Goal: Use online tool/utility: Utilize a website feature to perform a specific function

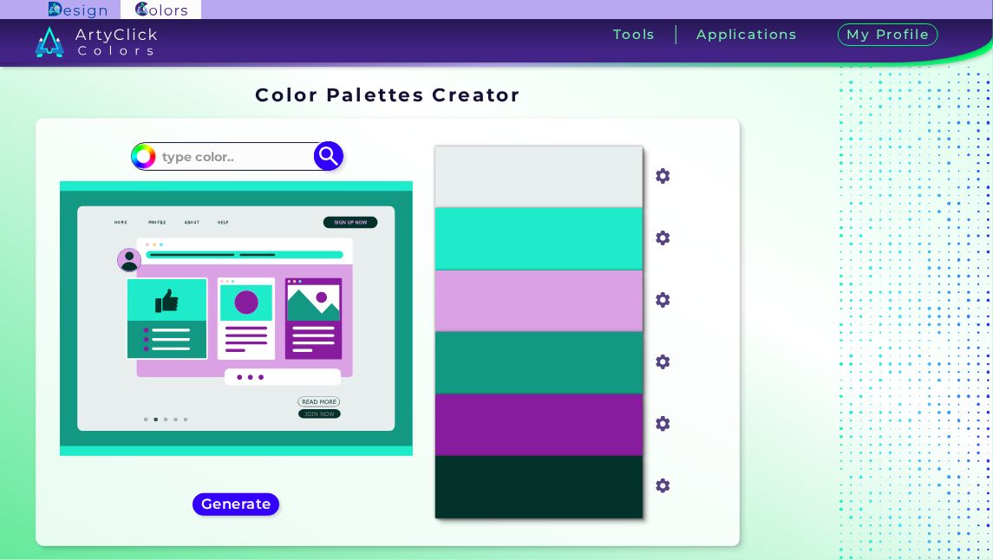
click at [261, 147] on input at bounding box center [235, 156] width 161 height 23
paste input "#4A54AC"
type input "#4A54AC"
type input "#4a54ac"
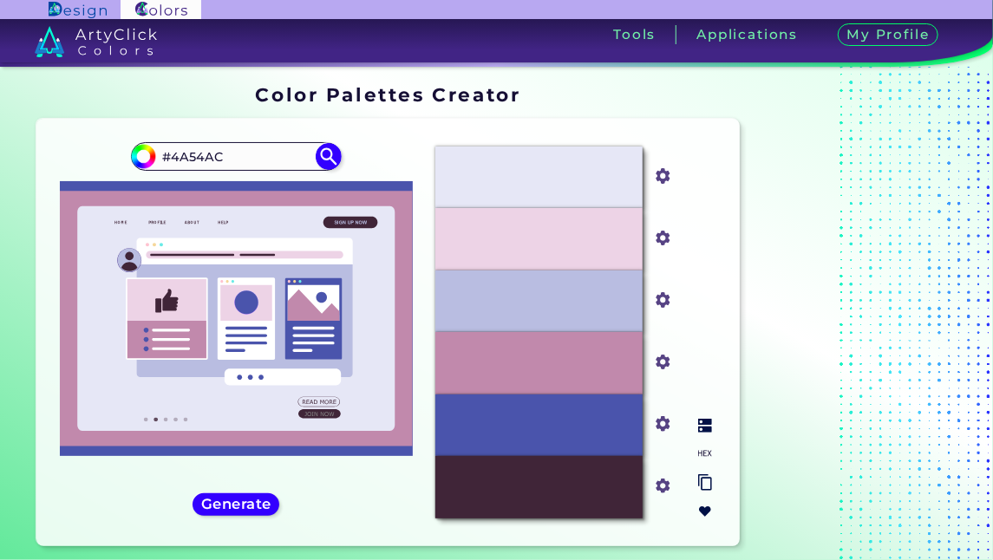
click at [701, 508] on img at bounding box center [705, 512] width 14 height 14
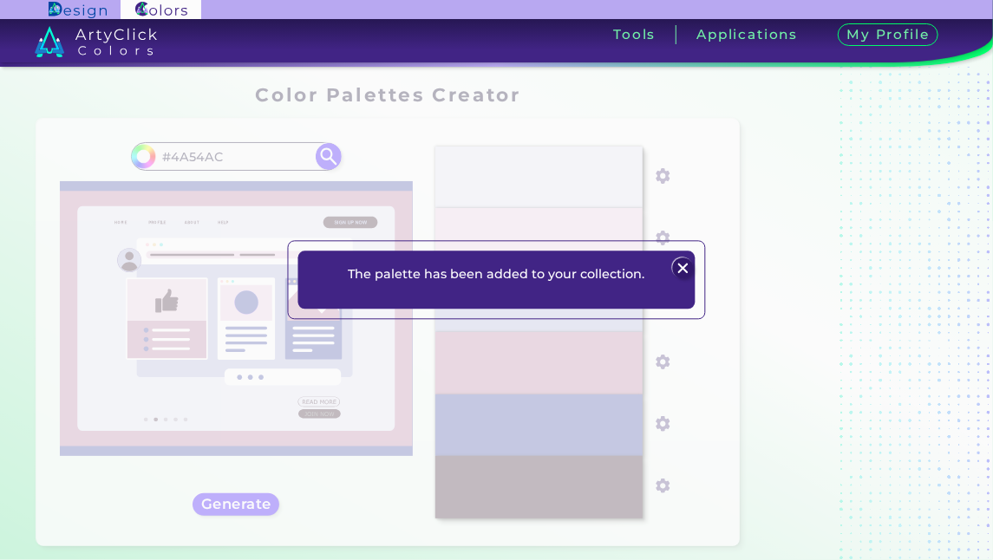
click at [685, 267] on img at bounding box center [683, 268] width 21 height 21
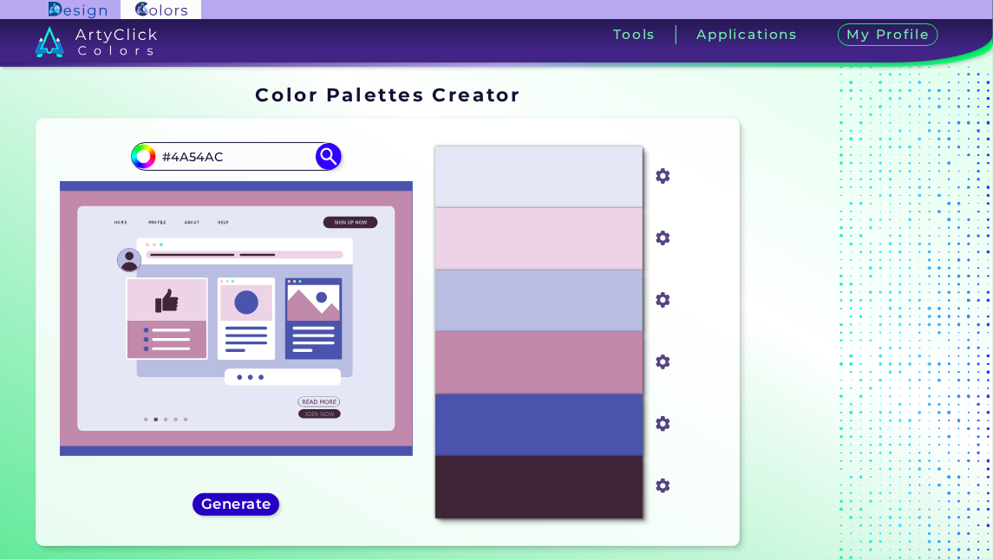
click at [233, 505] on h5 "Generate" at bounding box center [236, 504] width 63 height 13
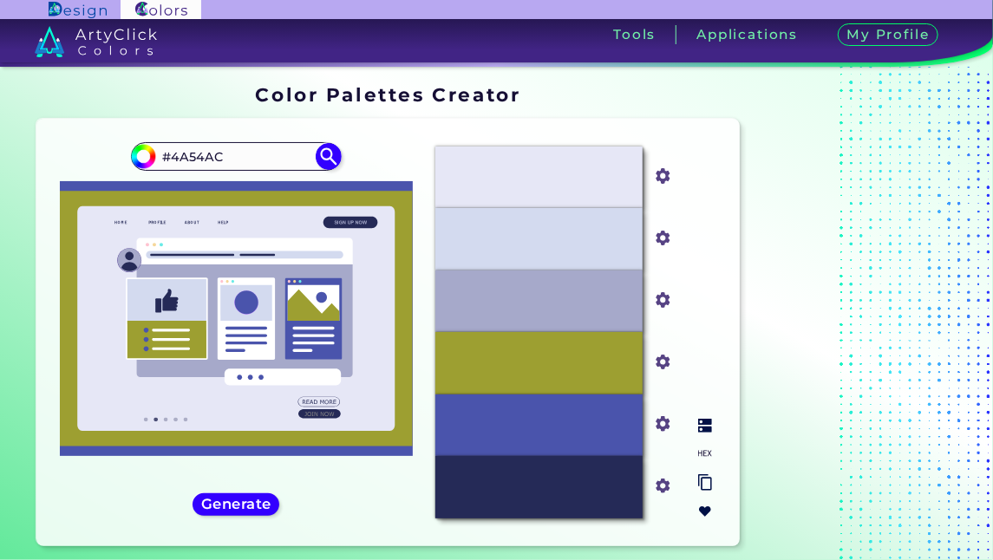
click at [701, 508] on img at bounding box center [705, 512] width 14 height 14
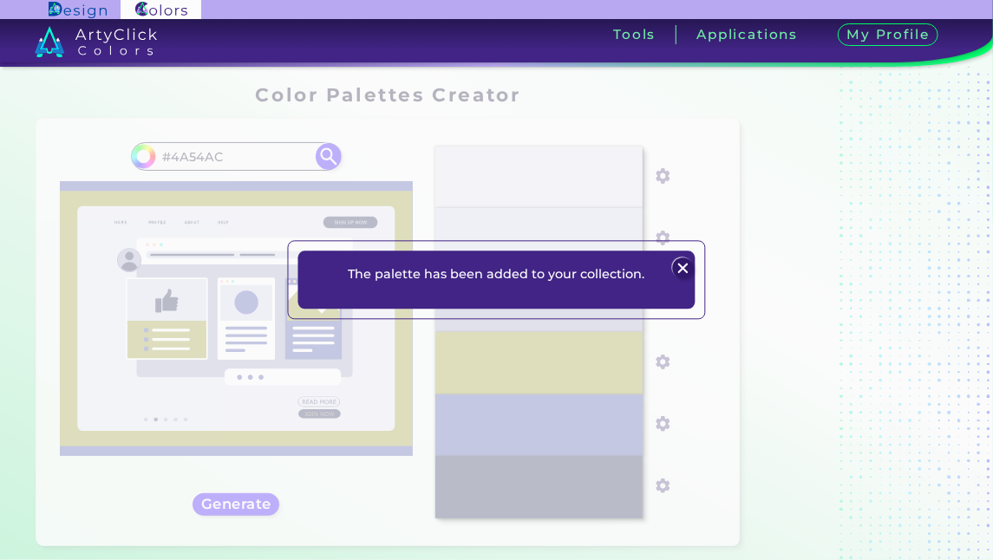
click at [683, 268] on img at bounding box center [683, 268] width 21 height 21
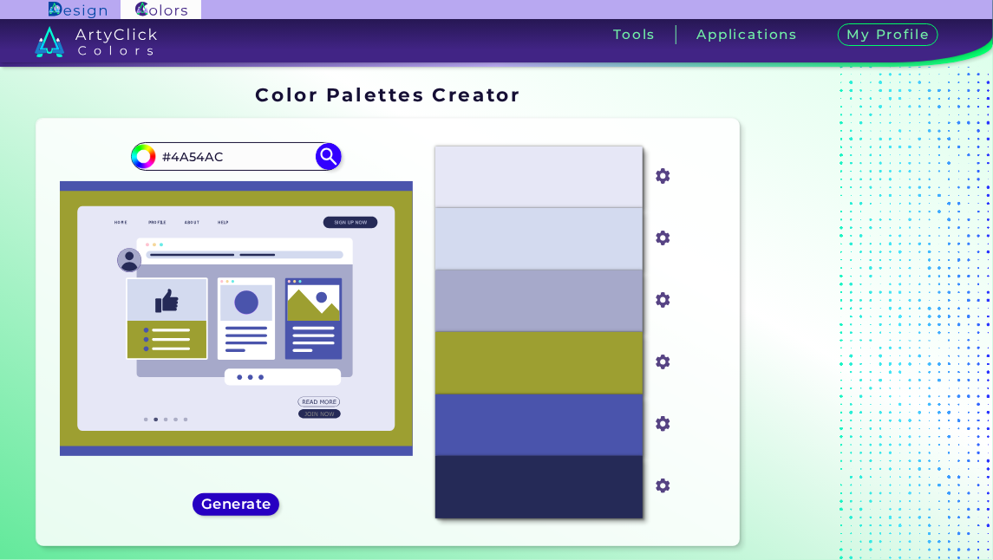
click at [264, 505] on h5 "Generate" at bounding box center [236, 504] width 63 height 13
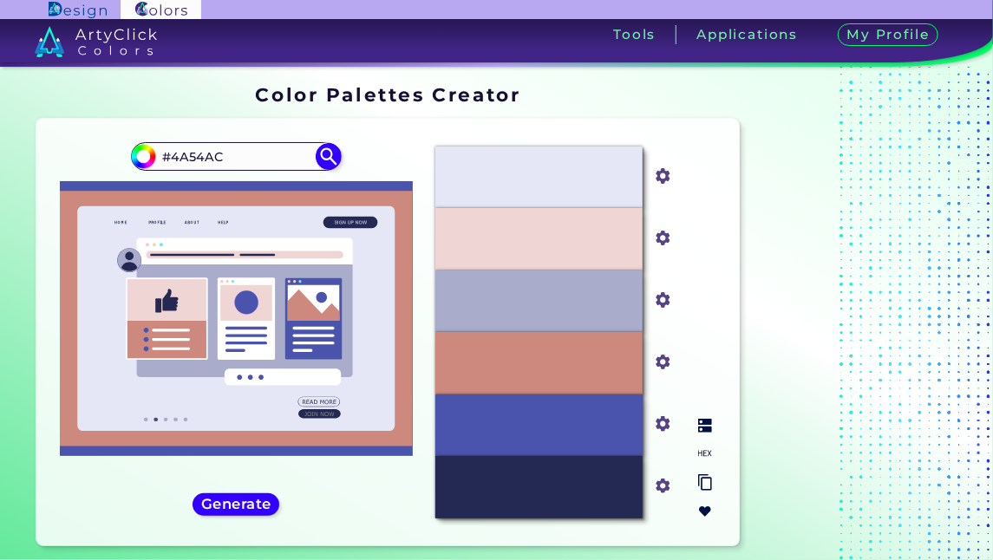
click at [707, 507] on img at bounding box center [705, 512] width 14 height 14
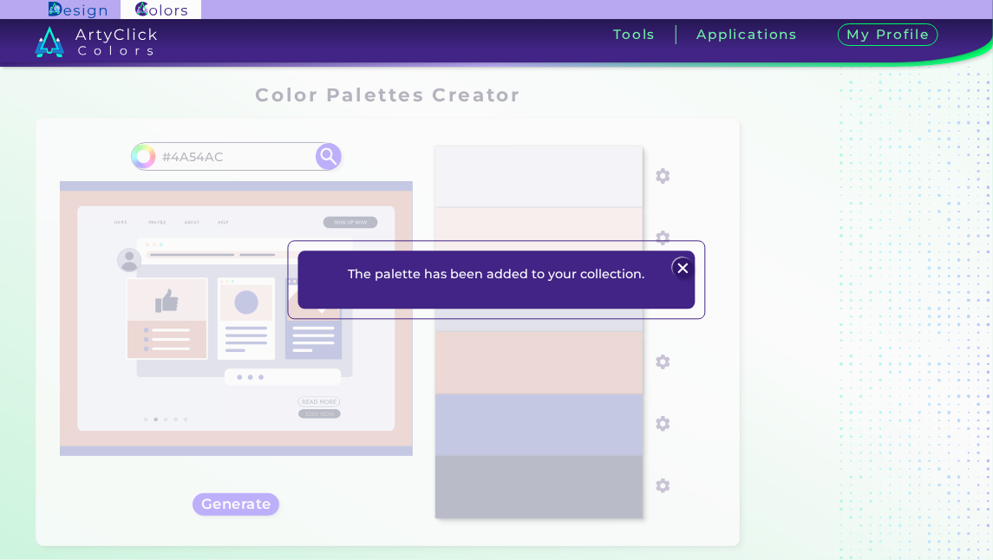
click at [681, 265] on img at bounding box center [683, 268] width 21 height 21
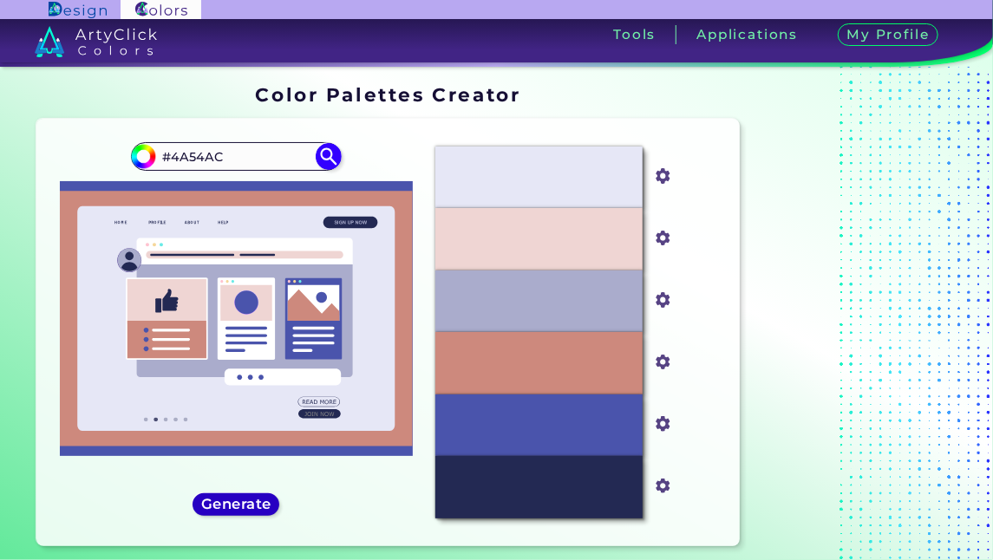
click at [244, 505] on h5 "Generate" at bounding box center [236, 504] width 63 height 13
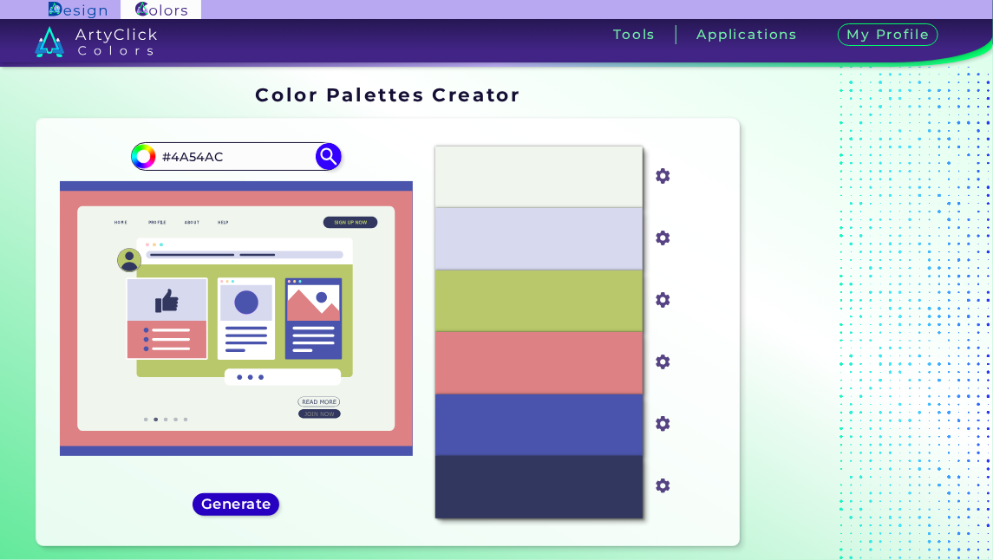
click at [268, 498] on h5 "Generate" at bounding box center [236, 504] width 63 height 13
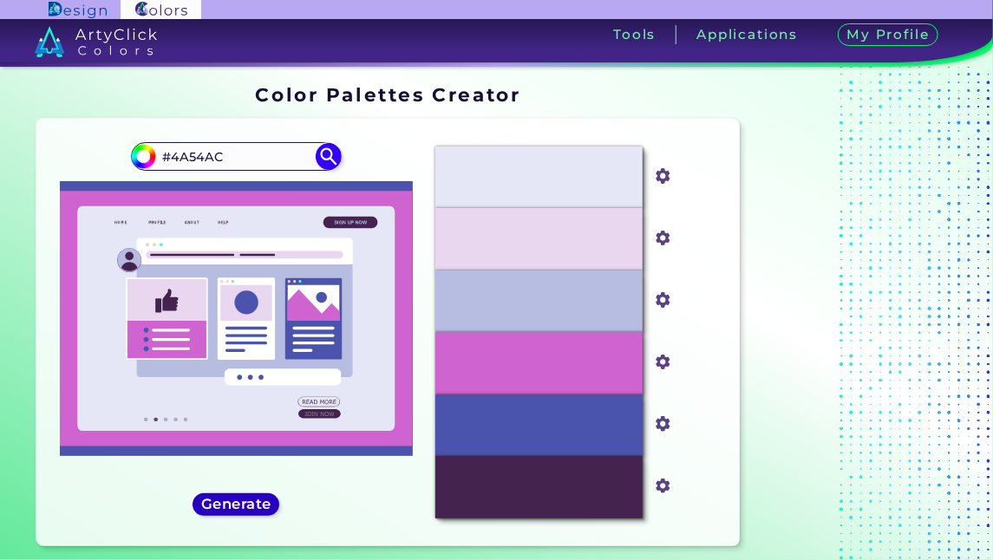
click at [268, 499] on h5 "Generate" at bounding box center [236, 504] width 63 height 13
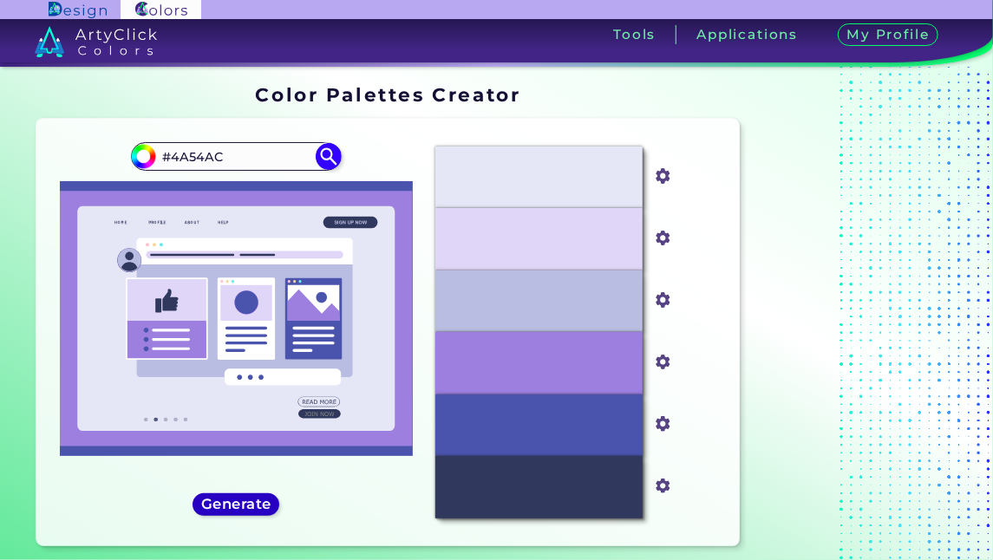
click at [268, 499] on h5 "Generate" at bounding box center [236, 504] width 63 height 13
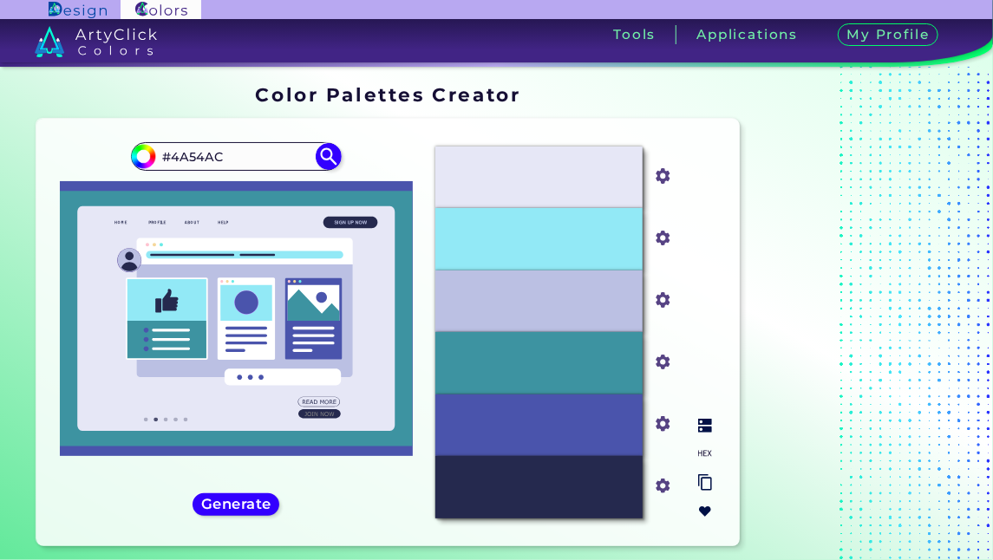
click at [709, 505] on img at bounding box center [705, 512] width 14 height 14
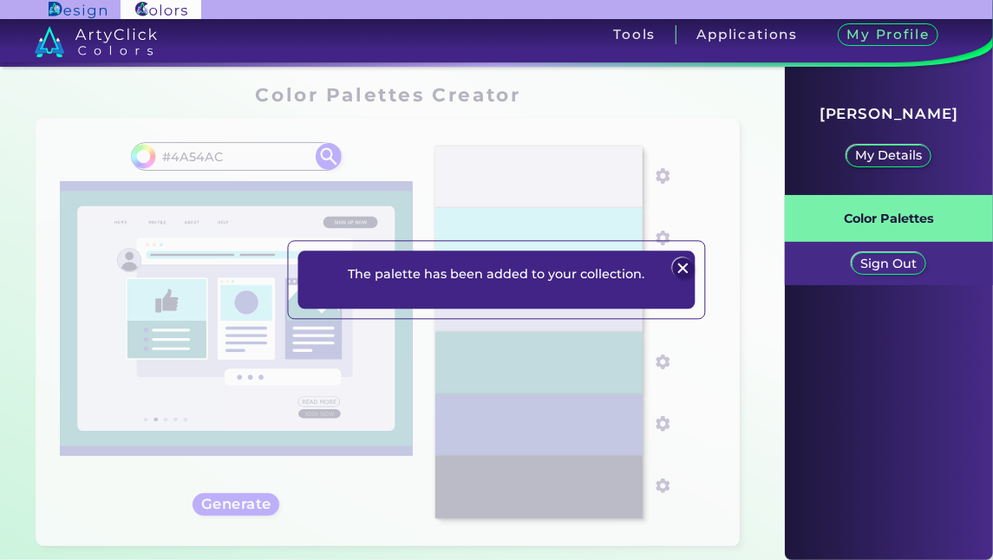
click at [681, 269] on img at bounding box center [683, 268] width 21 height 21
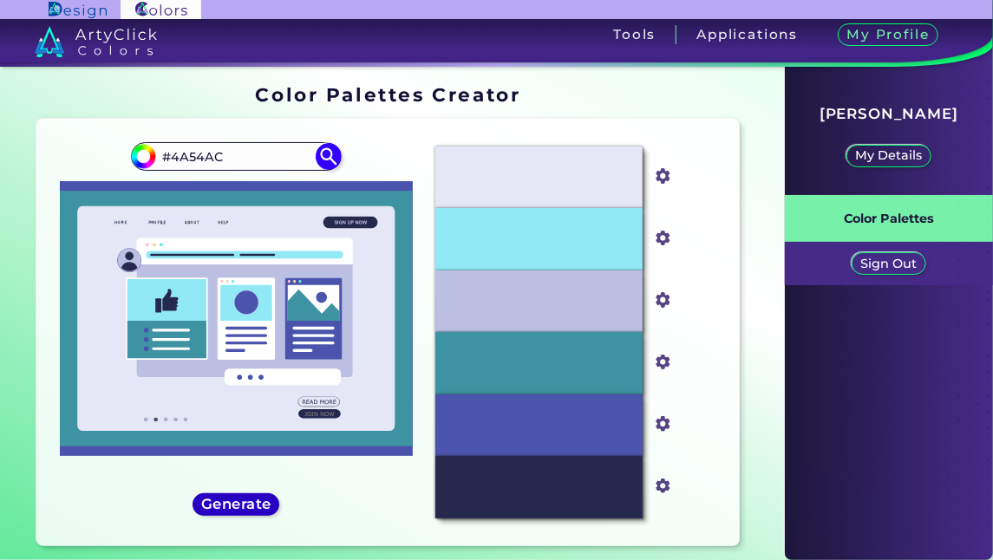
click at [211, 511] on h5 "Generate" at bounding box center [236, 504] width 63 height 13
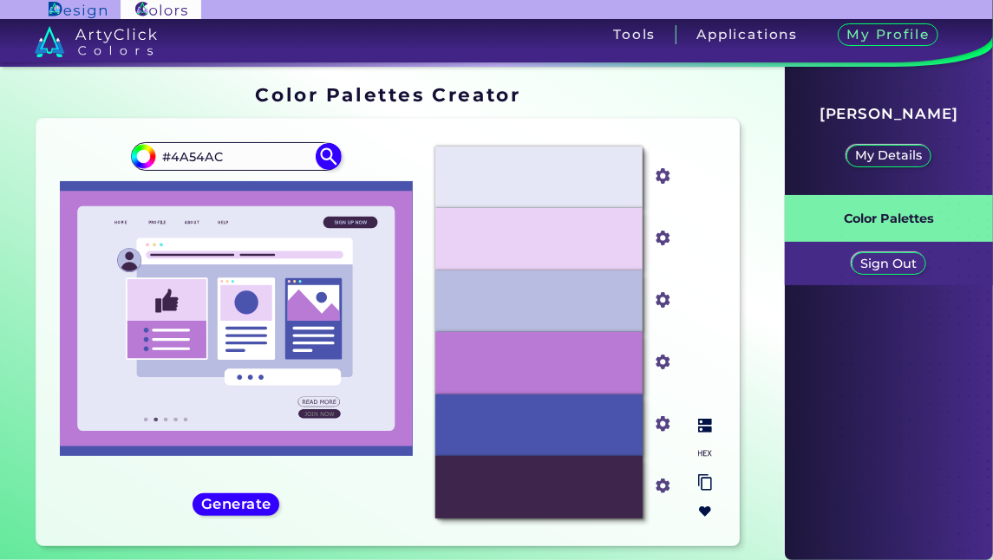
click at [701, 509] on img at bounding box center [705, 512] width 14 height 14
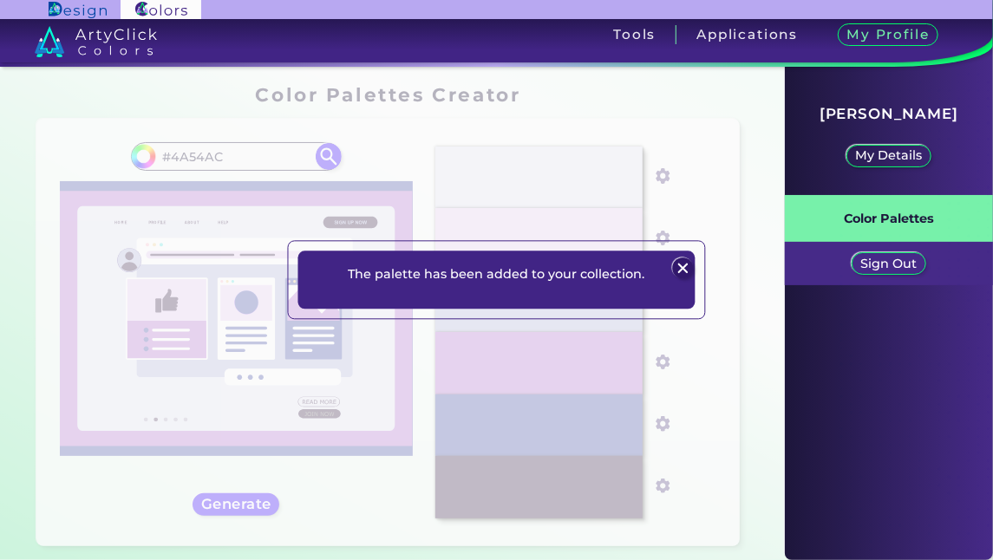
click at [683, 273] on img at bounding box center [683, 268] width 21 height 21
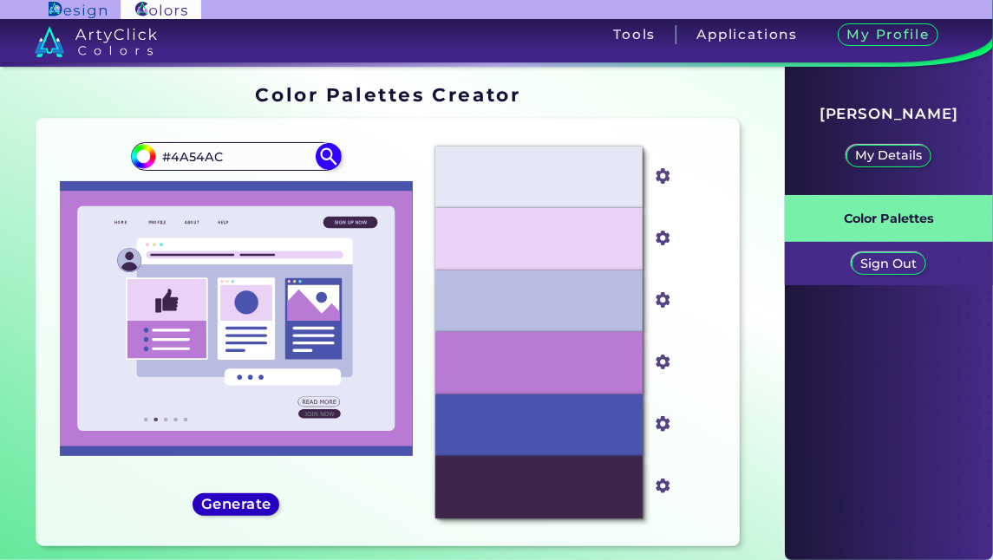
click at [266, 501] on h5 "Generate" at bounding box center [236, 504] width 65 height 13
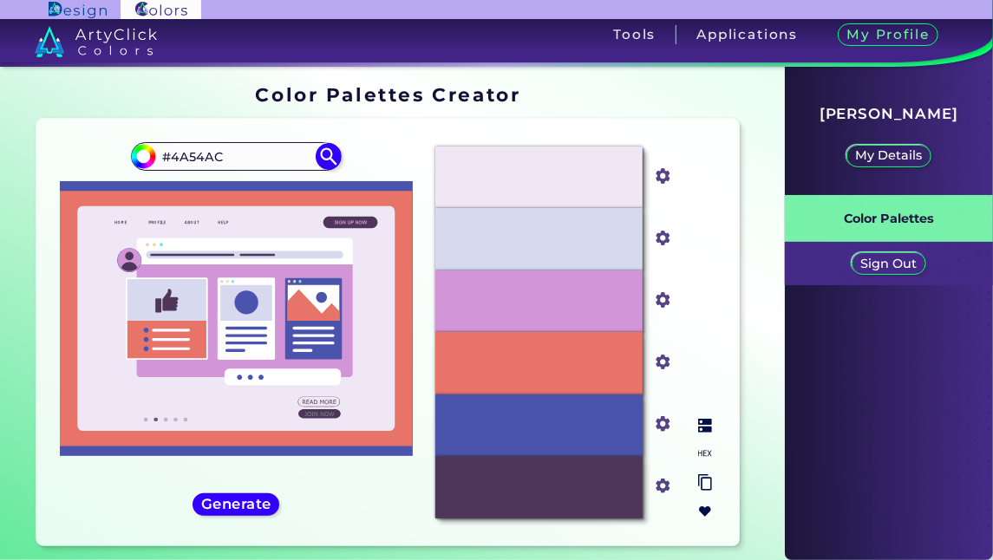
click at [703, 505] on img at bounding box center [705, 512] width 14 height 14
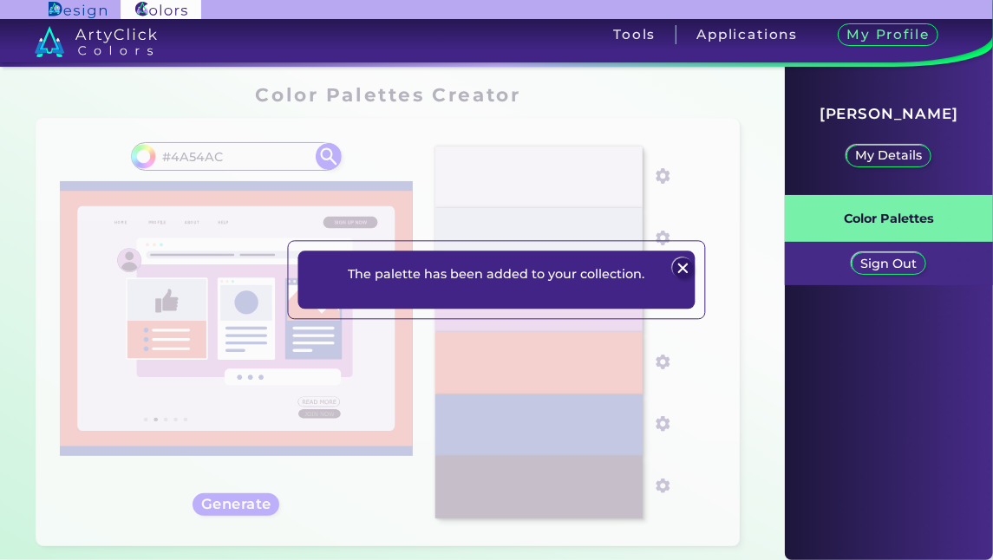
click at [683, 267] on img at bounding box center [683, 268] width 21 height 21
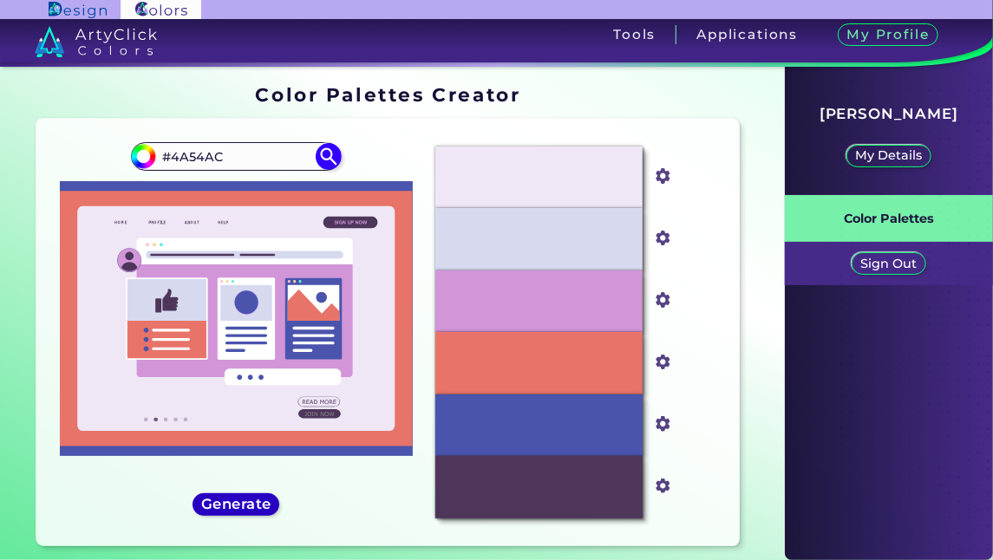
drag, startPoint x: 222, startPoint y: 522, endPoint x: 222, endPoint y: 508, distance: 13.9
click at [221, 522] on div "#4a54ac #4A54AC" at bounding box center [235, 333] width 371 height 400
click at [225, 502] on h5 "Generate" at bounding box center [236, 504] width 63 height 13
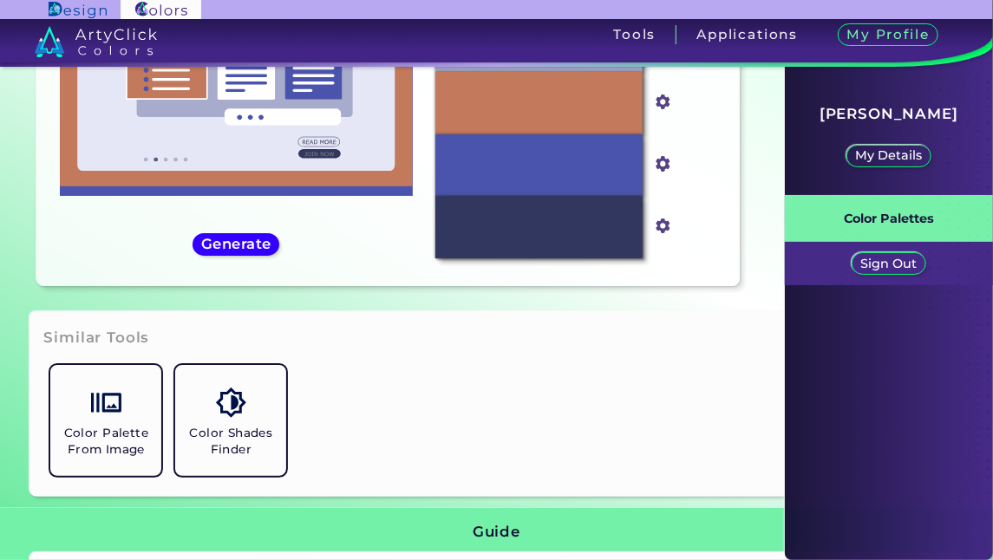
scroll to position [87, 0]
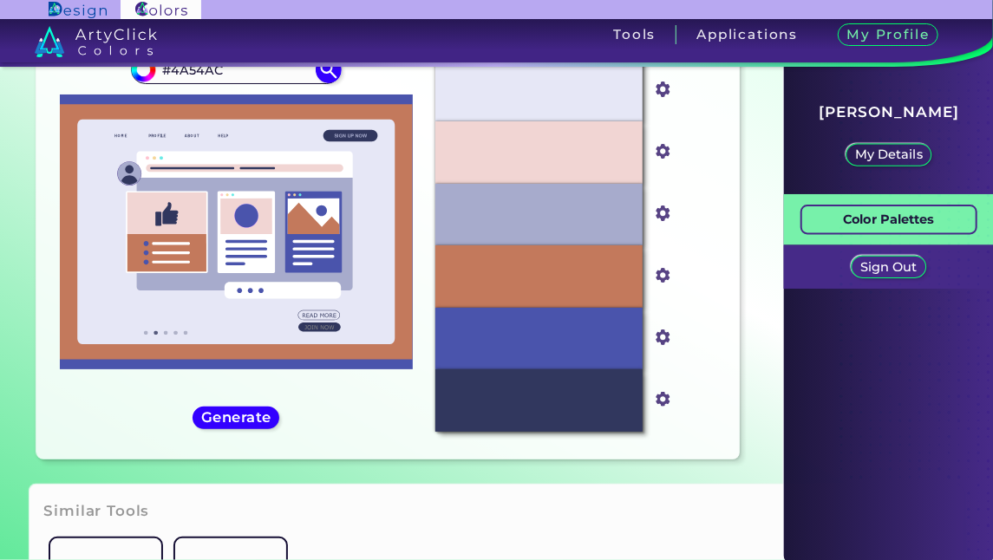
click at [812, 220] on link "Color Palettes" at bounding box center [888, 220] width 177 height 30
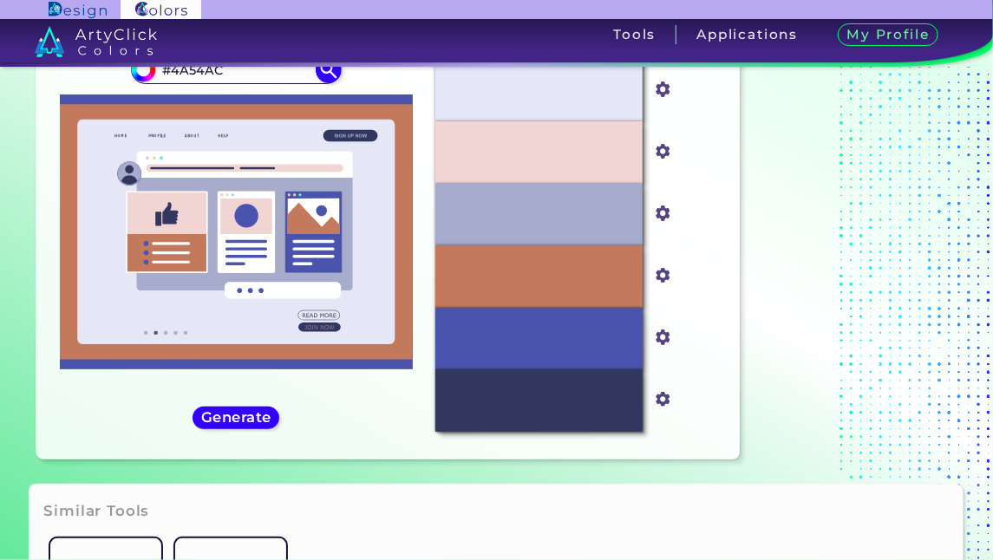
click at [224, 406] on div "#4a54ac #4A54AC" at bounding box center [235, 246] width 371 height 400
click at [227, 414] on h5 "Generate" at bounding box center [236, 417] width 63 height 13
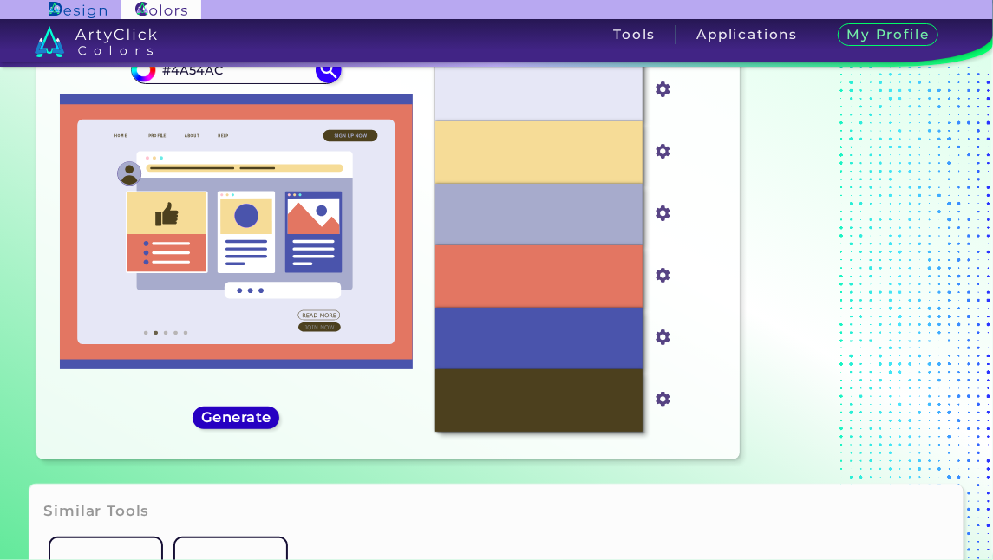
scroll to position [0, 0]
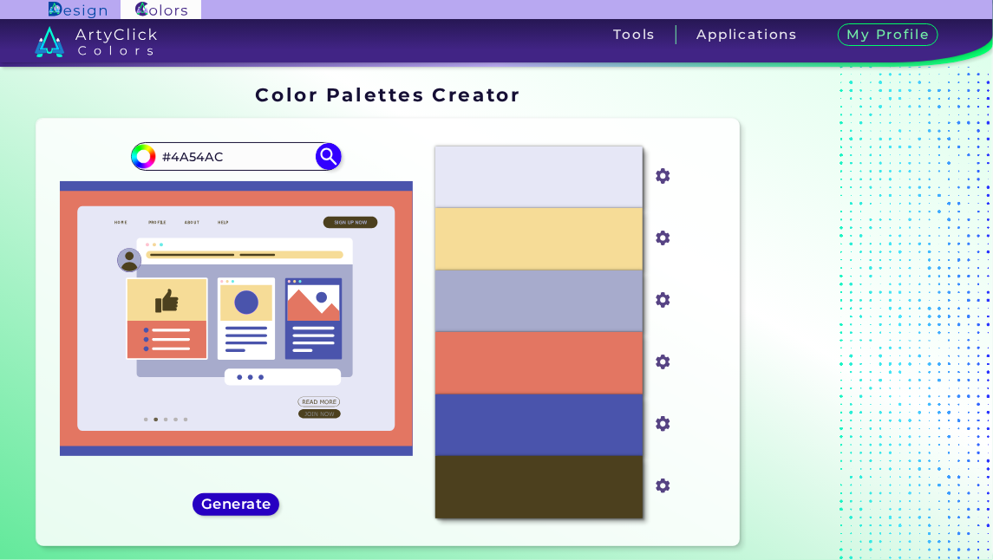
click at [238, 503] on h5 "Generate" at bounding box center [236, 504] width 63 height 13
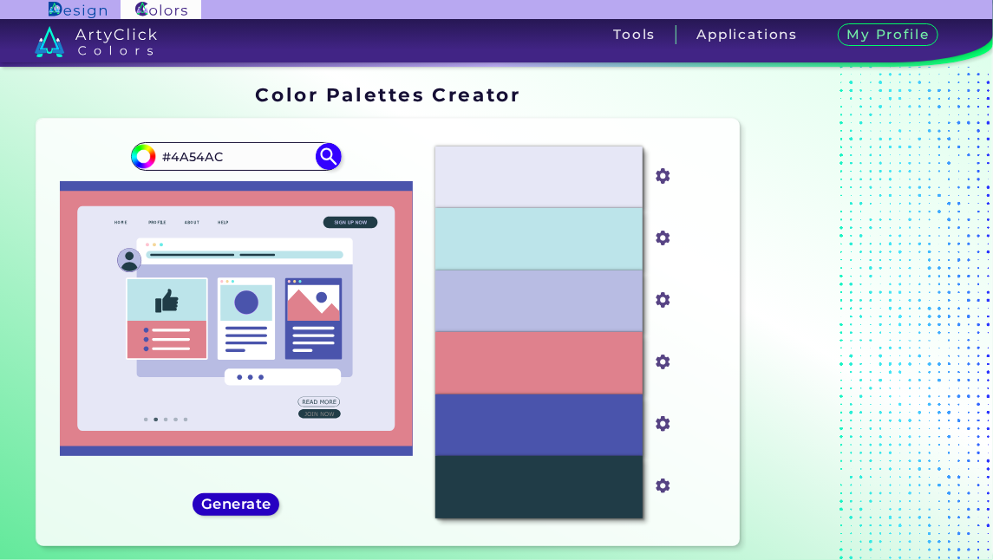
click at [238, 500] on h5 "Generate" at bounding box center [236, 504] width 63 height 13
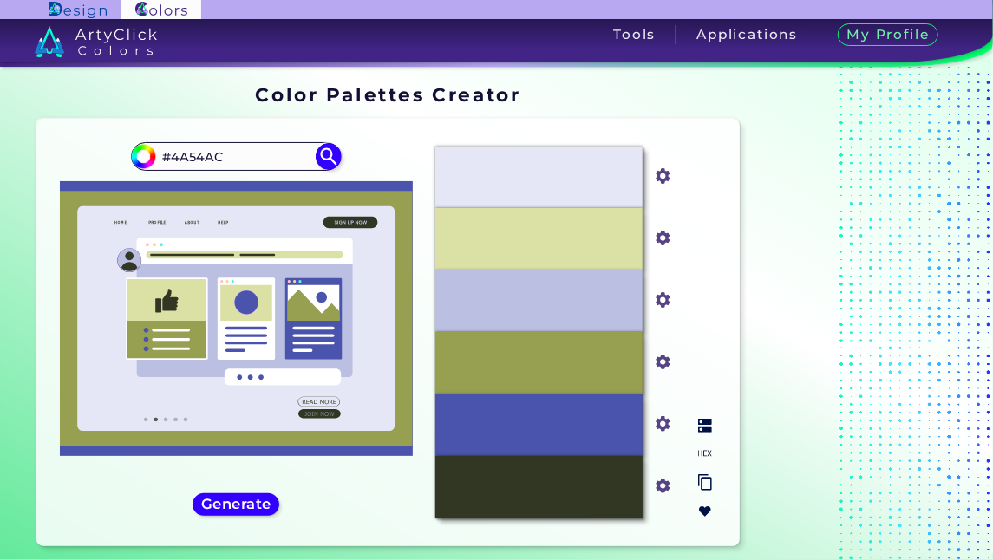
click at [700, 510] on img at bounding box center [705, 512] width 14 height 14
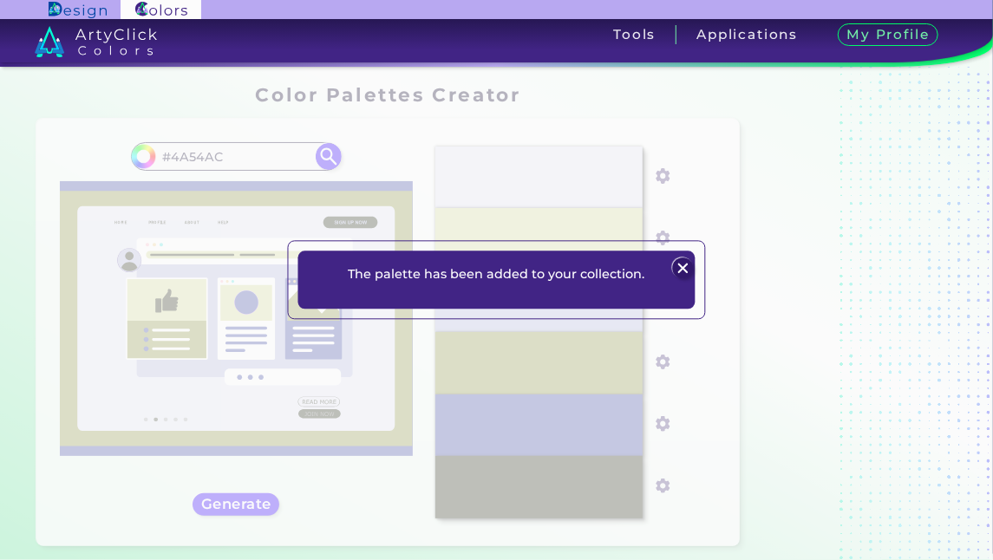
click at [686, 260] on img at bounding box center [683, 268] width 21 height 21
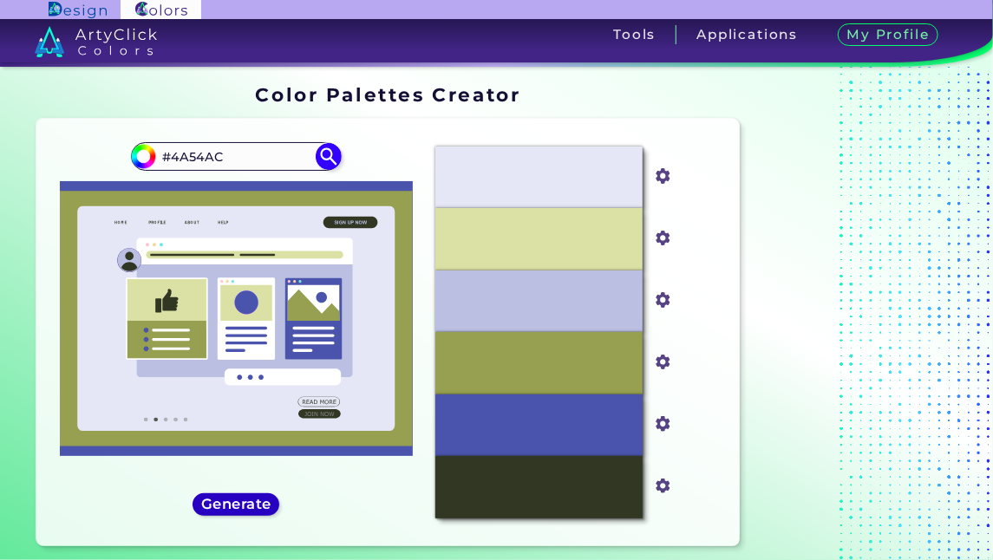
click at [258, 498] on h5 "Generate" at bounding box center [236, 504] width 63 height 13
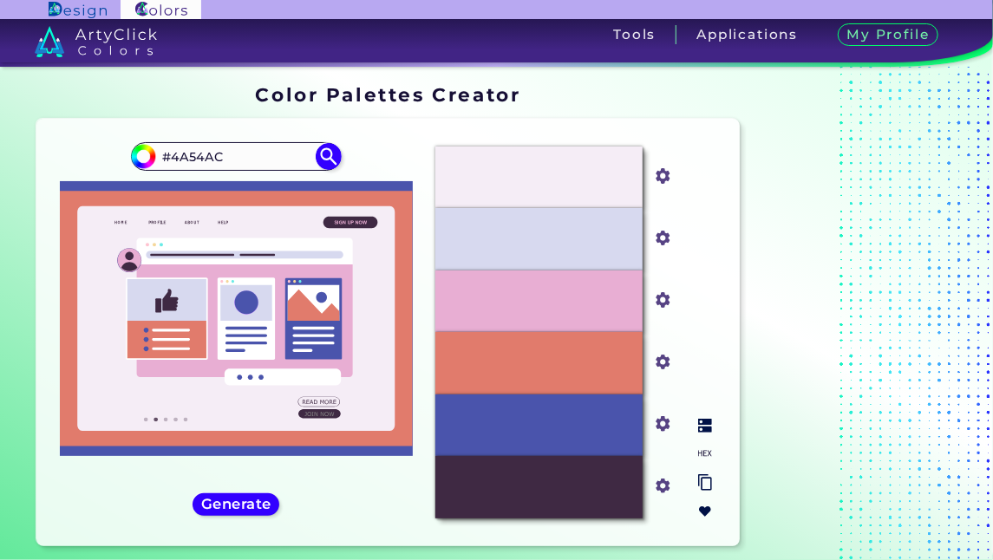
click at [707, 511] on img at bounding box center [705, 512] width 14 height 14
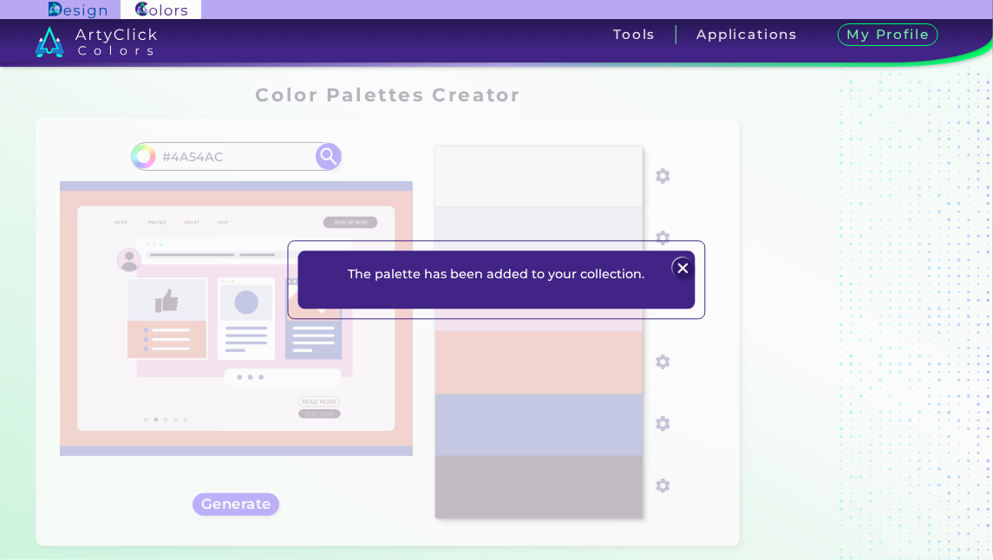
click at [680, 269] on img at bounding box center [683, 268] width 21 height 21
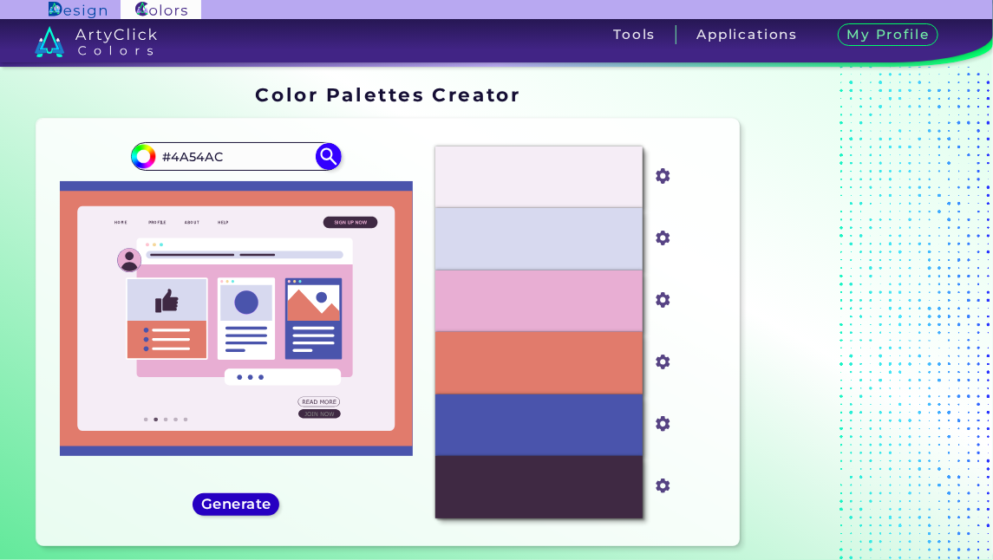
click at [254, 500] on h5 "Generate" at bounding box center [236, 504] width 63 height 13
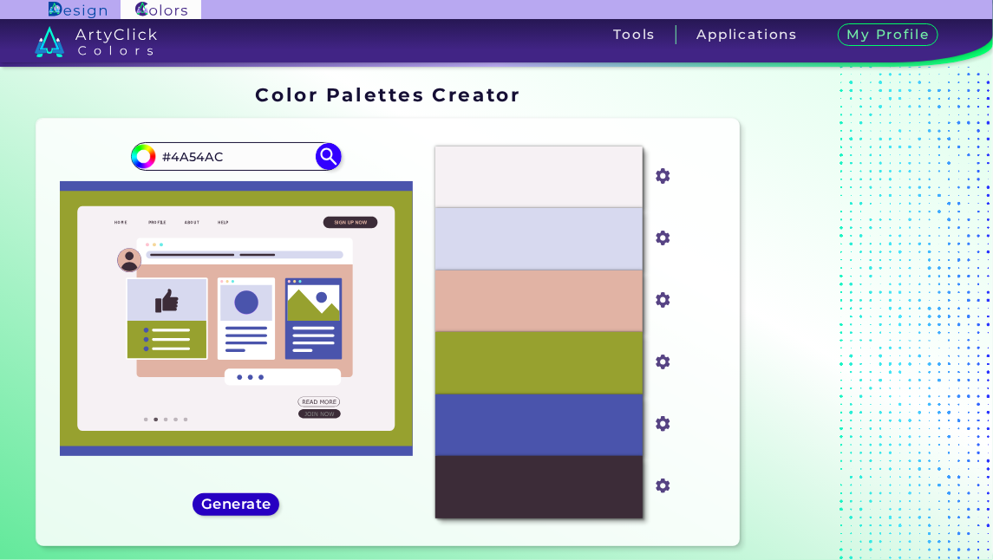
click at [259, 499] on h5 "Generate" at bounding box center [236, 504] width 63 height 13
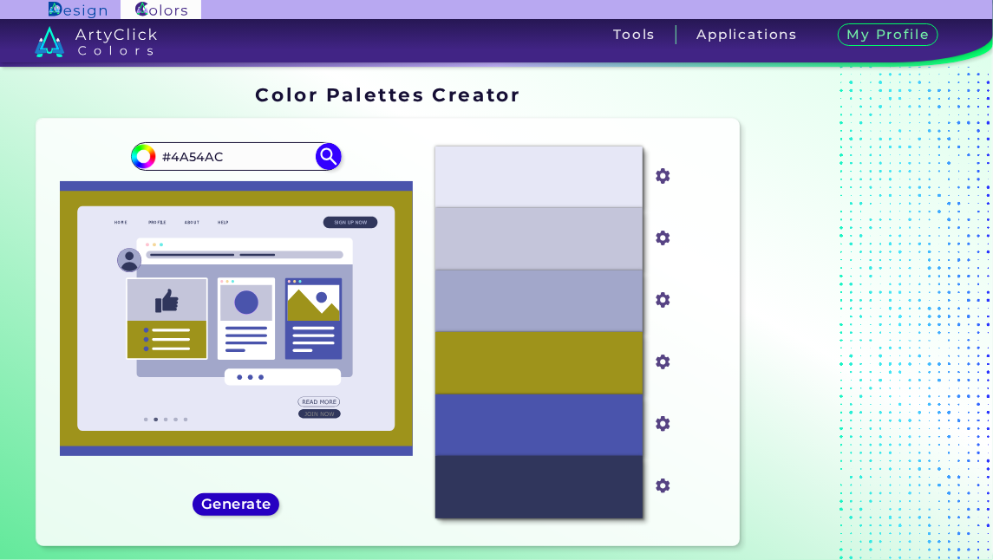
click at [259, 499] on h5 "Generate" at bounding box center [236, 504] width 63 height 13
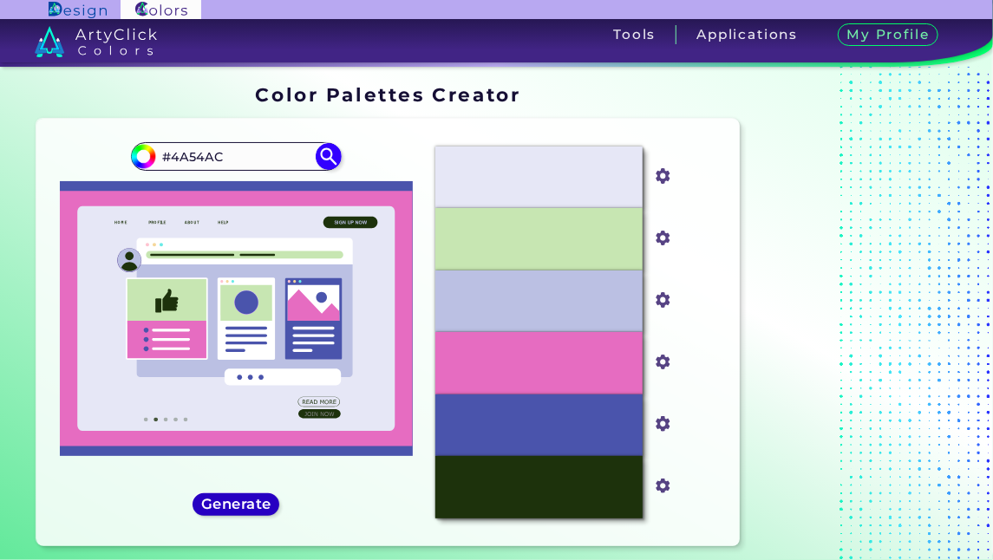
click at [259, 499] on h5 "Generate" at bounding box center [236, 504] width 63 height 13
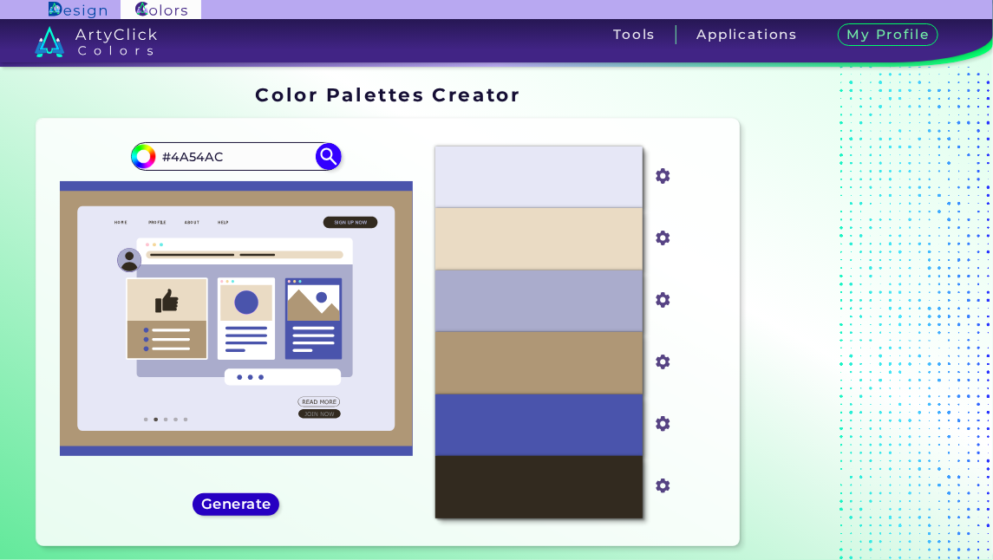
click at [259, 499] on h5 "Generate" at bounding box center [236, 504] width 63 height 13
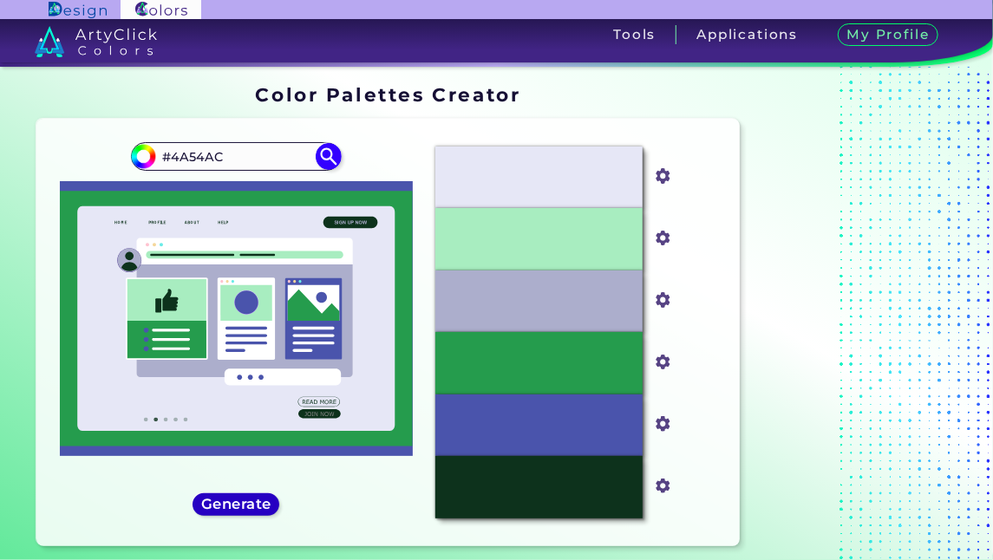
click at [259, 499] on h5 "Generate" at bounding box center [236, 504] width 63 height 13
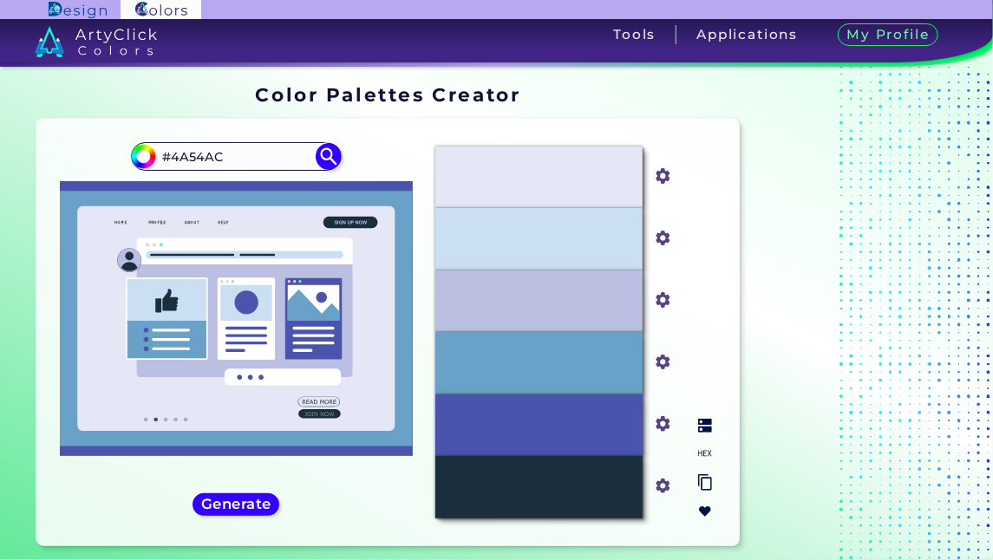
click at [700, 512] on img at bounding box center [705, 512] width 14 height 14
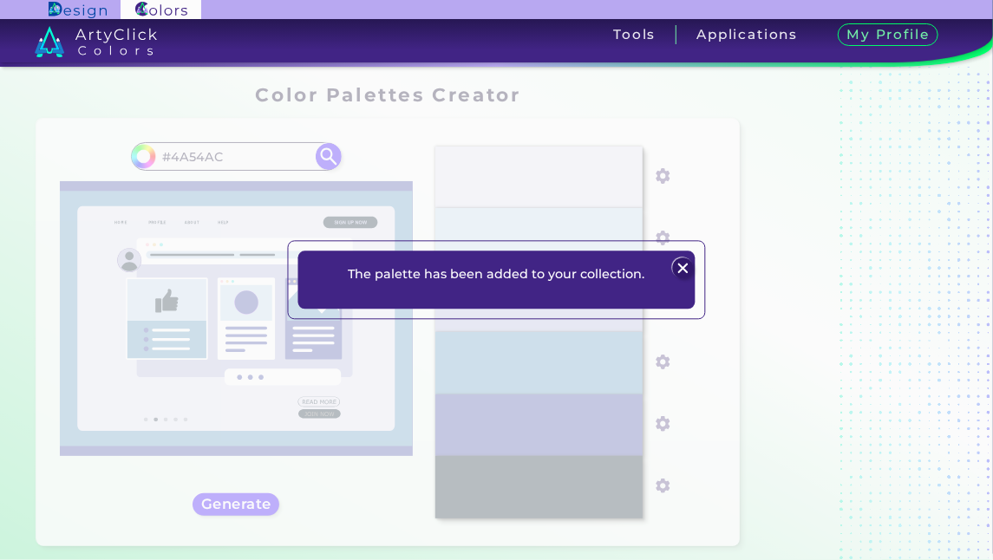
click at [678, 264] on img at bounding box center [683, 268] width 21 height 21
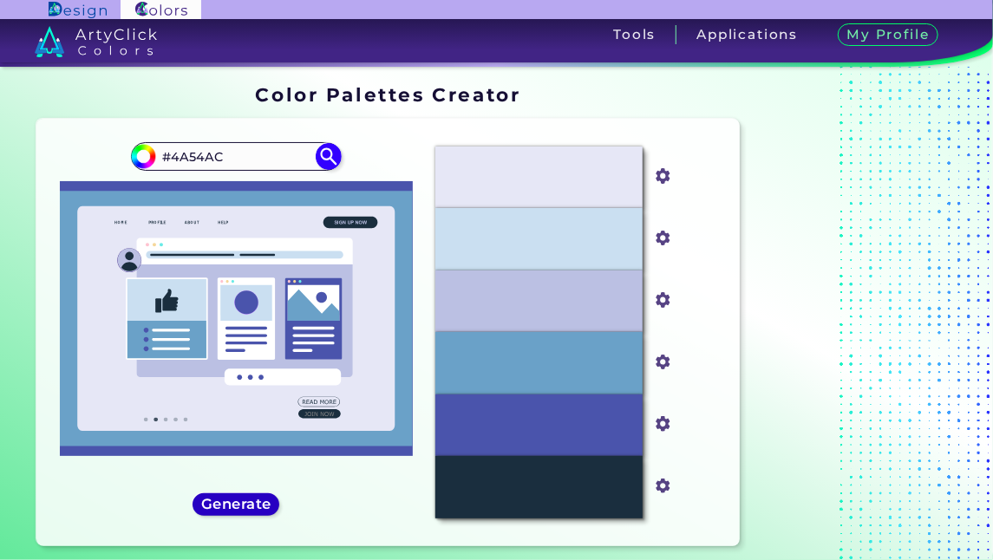
click at [263, 498] on h5 "Generate" at bounding box center [236, 504] width 63 height 13
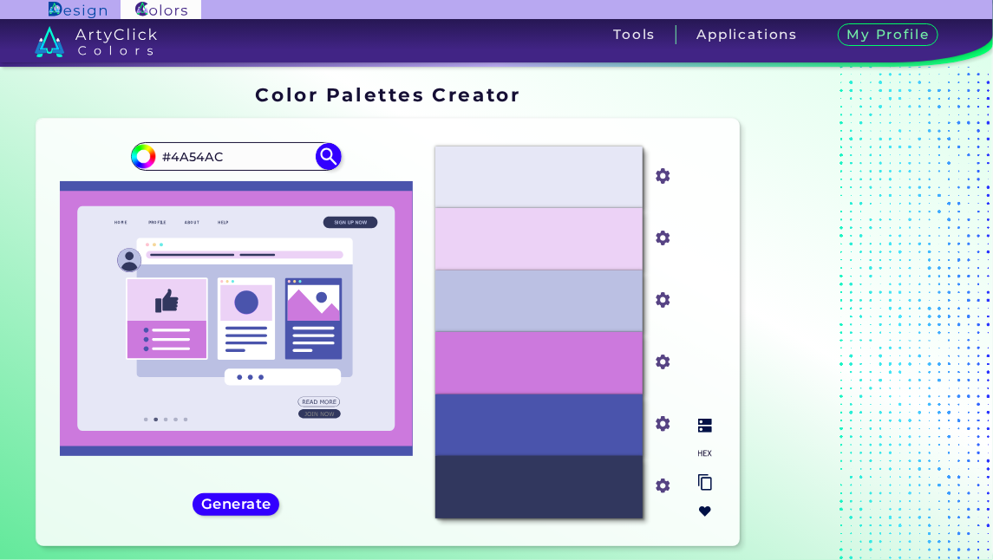
click at [704, 507] on img at bounding box center [705, 512] width 14 height 14
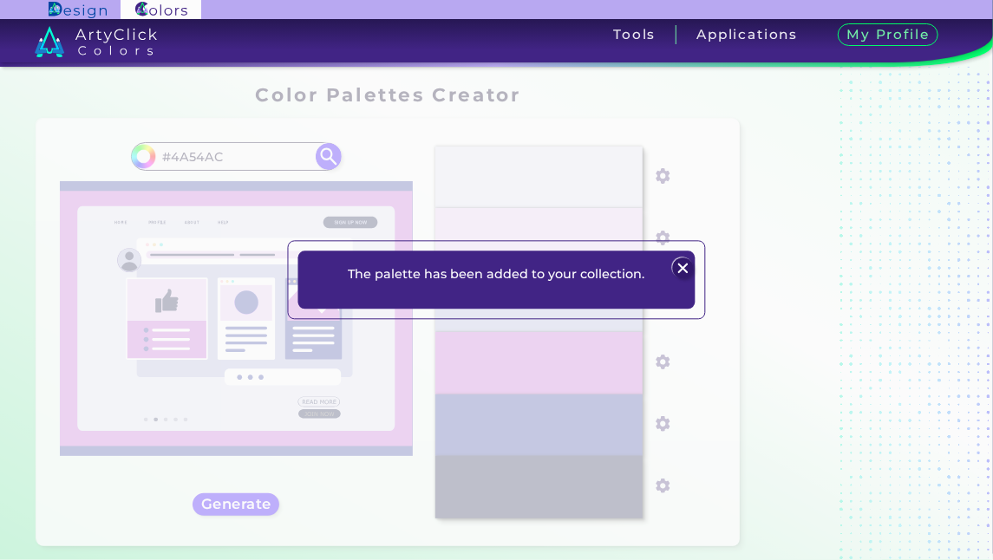
click at [690, 271] on img at bounding box center [683, 268] width 21 height 21
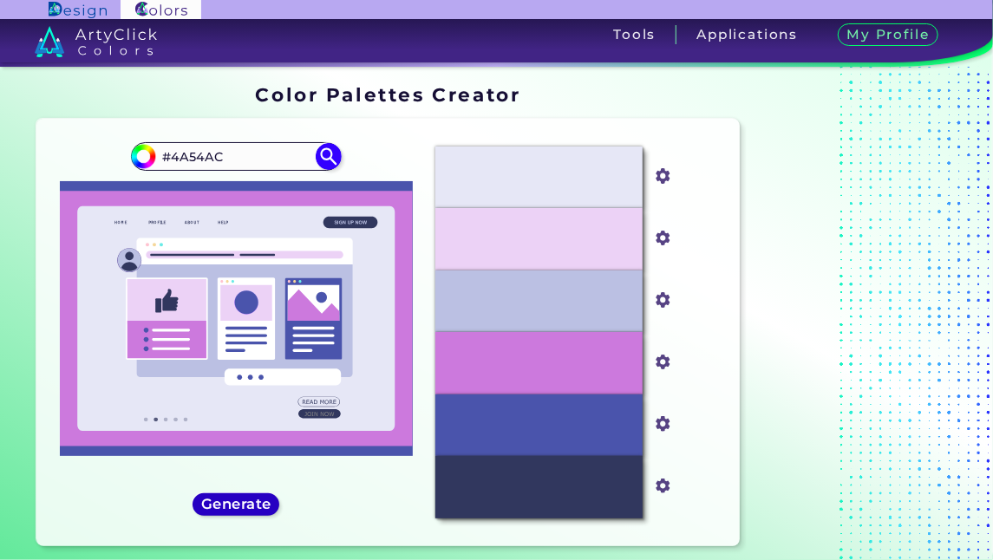
click at [260, 501] on h5 "Generate" at bounding box center [236, 504] width 63 height 13
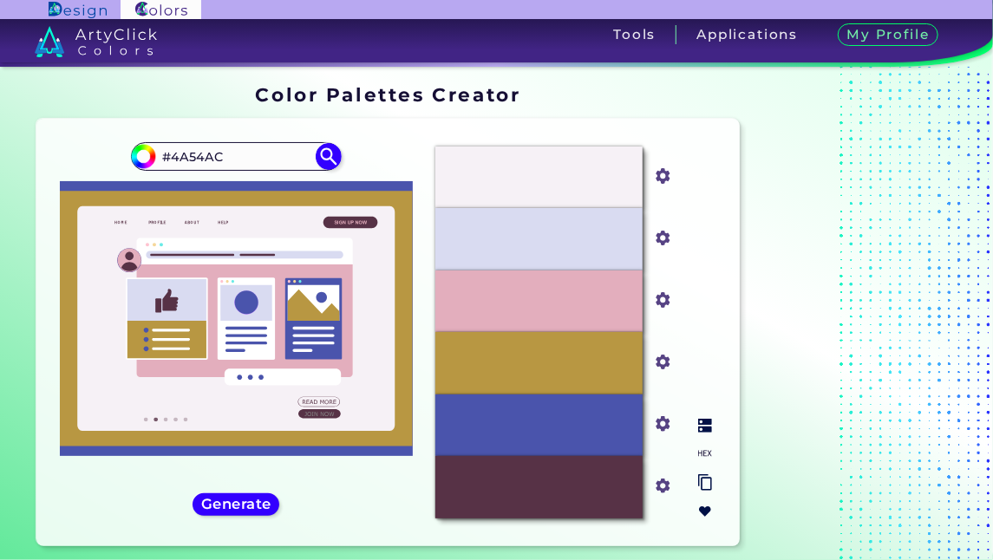
click at [704, 506] on img at bounding box center [705, 512] width 14 height 14
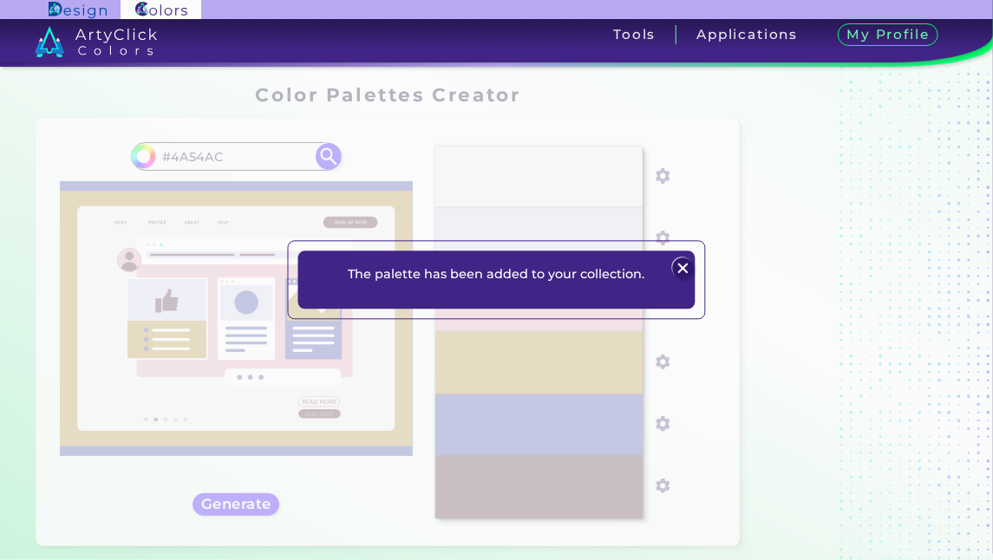
click at [681, 252] on div "The palette has been added to your collection. Plans Sign Up Sign In" at bounding box center [496, 279] width 397 height 57
click at [681, 267] on img at bounding box center [683, 268] width 21 height 21
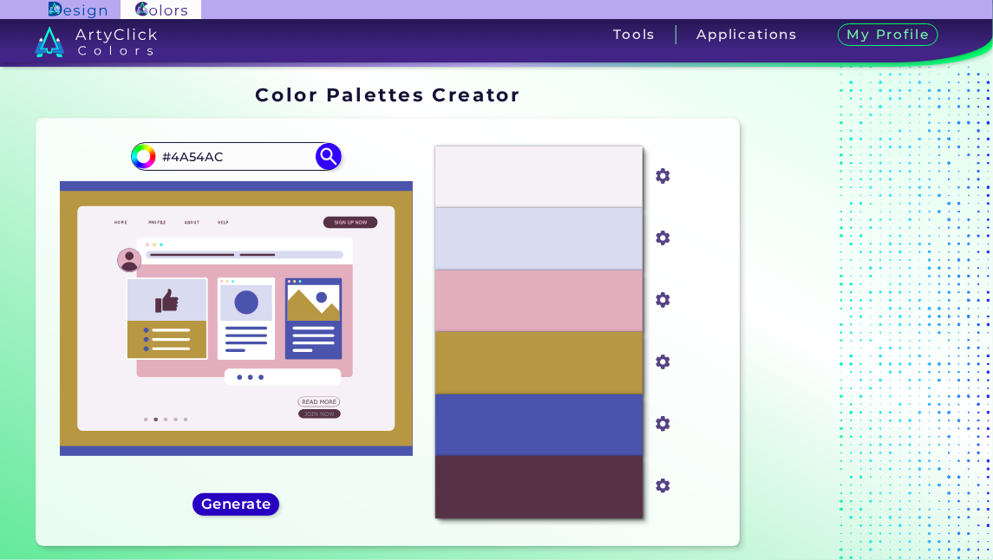
click at [216, 510] on h5 "Generate" at bounding box center [236, 504] width 63 height 13
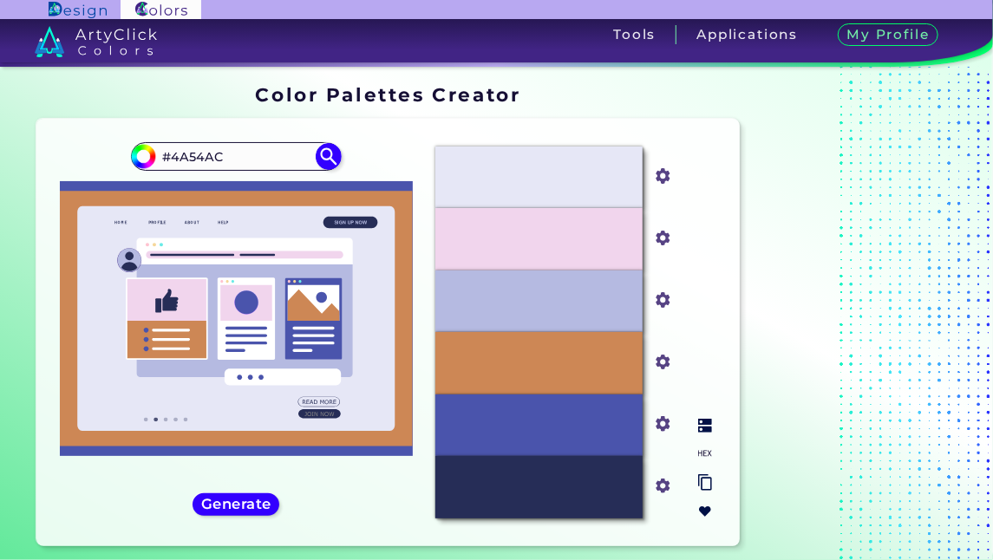
click at [705, 507] on img at bounding box center [705, 512] width 14 height 14
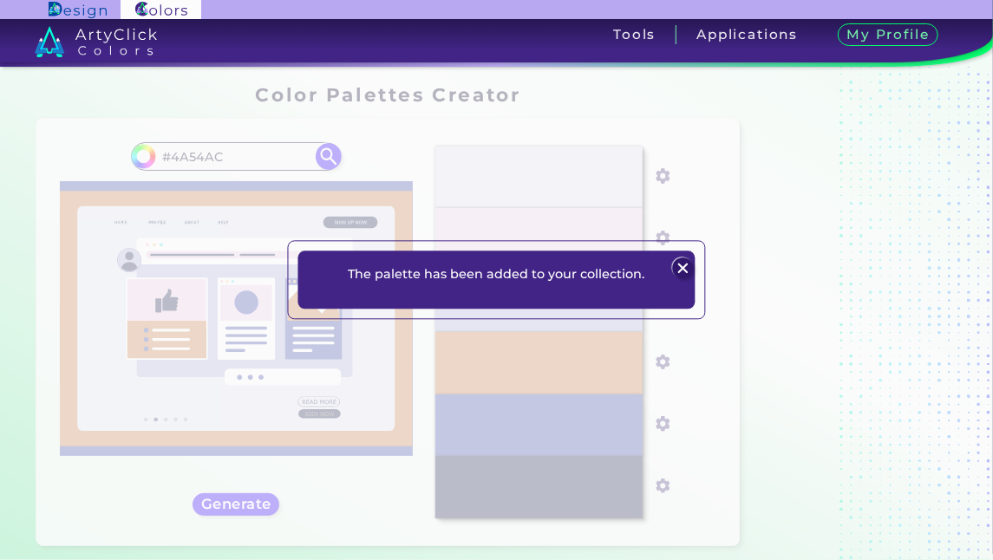
click at [689, 274] on img at bounding box center [683, 268] width 21 height 21
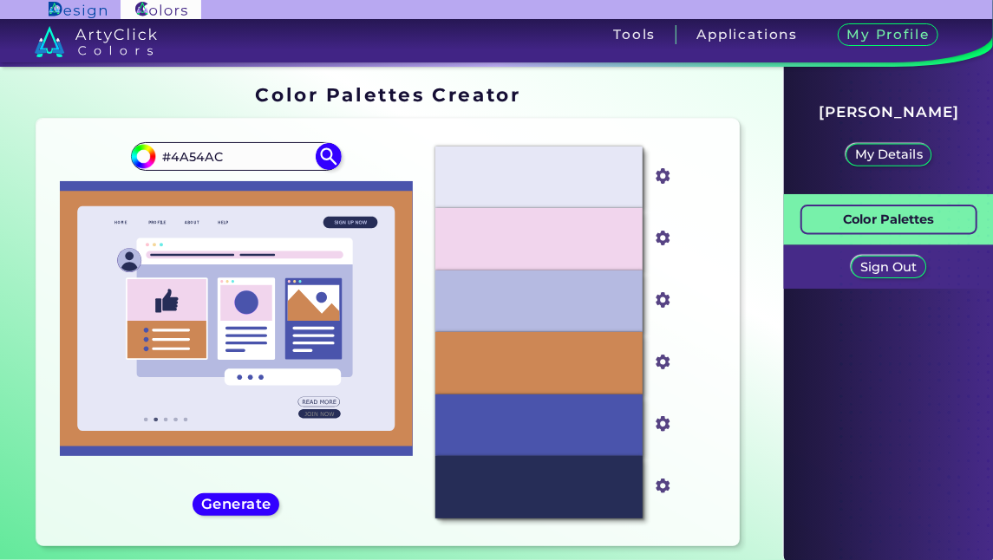
click at [922, 215] on p "Color Palettes" at bounding box center [888, 220] width 91 height 22
